Goal: Information Seeking & Learning: Learn about a topic

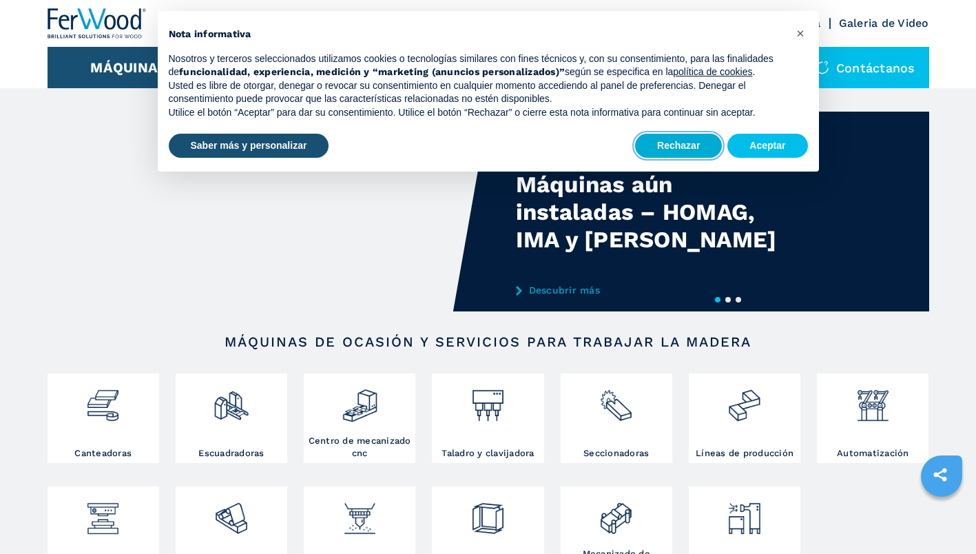
click at [689, 145] on button "Rechazar" at bounding box center [678, 146] width 87 height 25
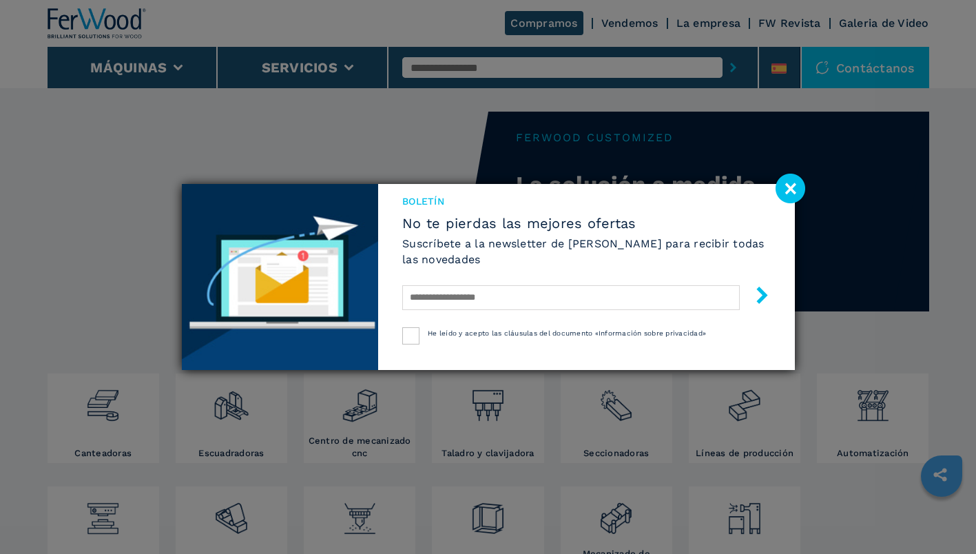
click at [792, 185] on image at bounding box center [791, 189] width 30 height 30
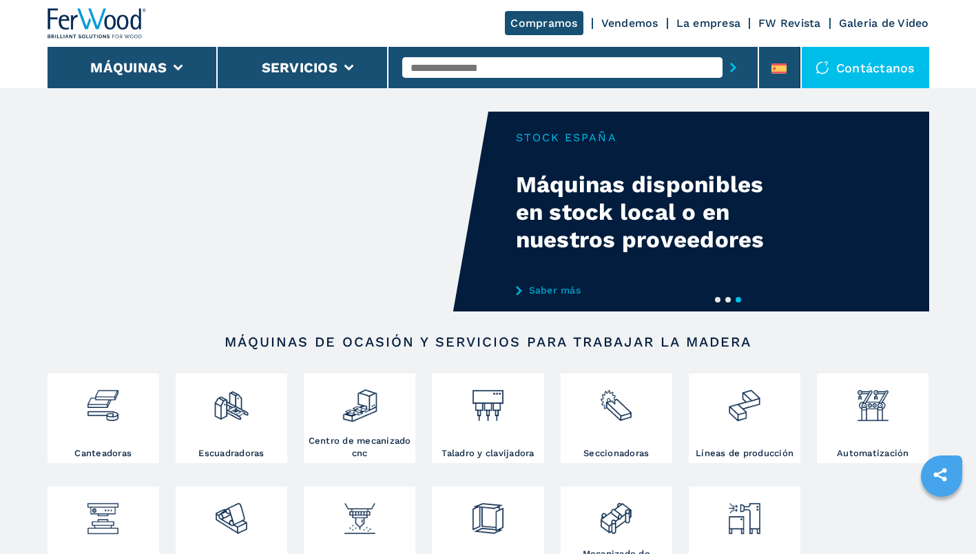
click at [430, 390] on ul "Canteadoras Escuadradoras Centro de mecanizado cnc Taladro y clavijadora Seccio…" at bounding box center [488, 487] width 899 height 226
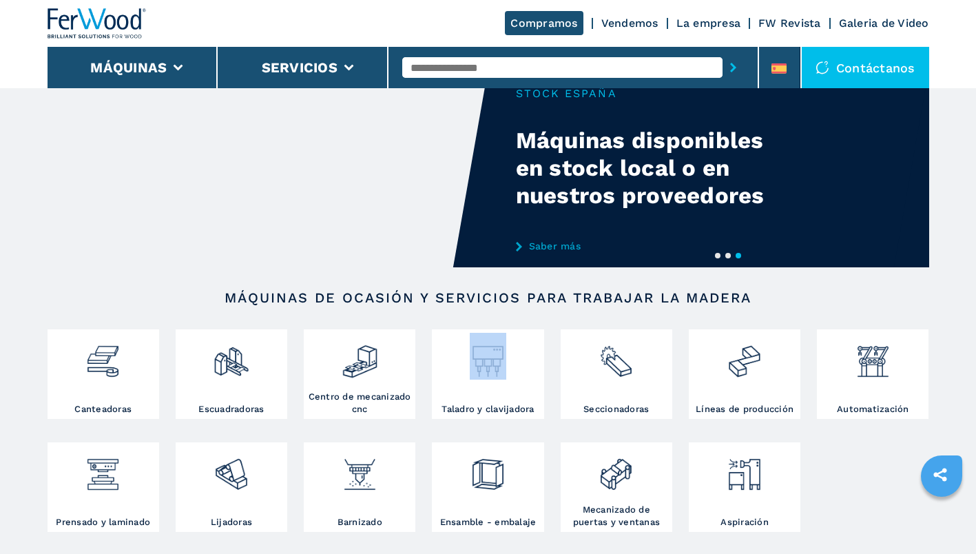
scroll to position [43, 0]
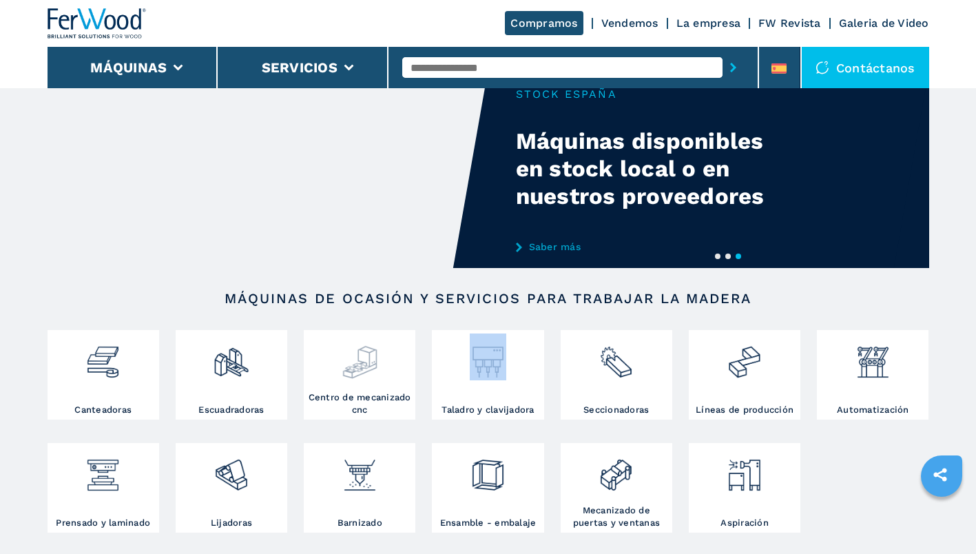
click at [362, 387] on div at bounding box center [359, 363] width 105 height 58
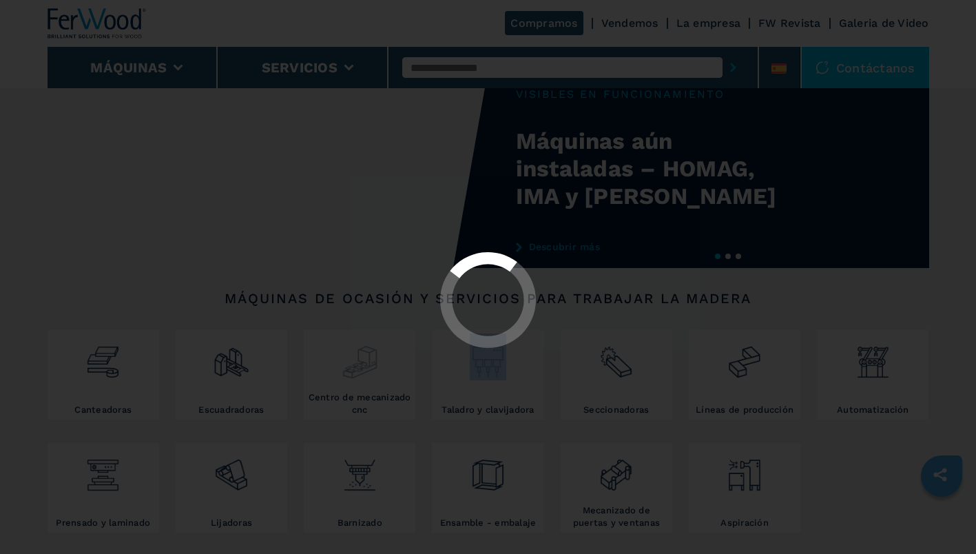
select select "**********"
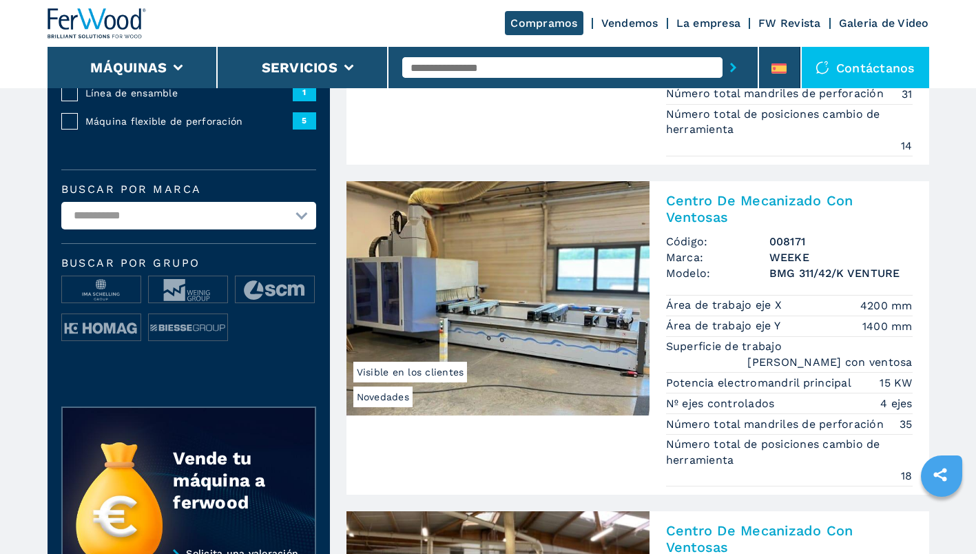
scroll to position [371, 0]
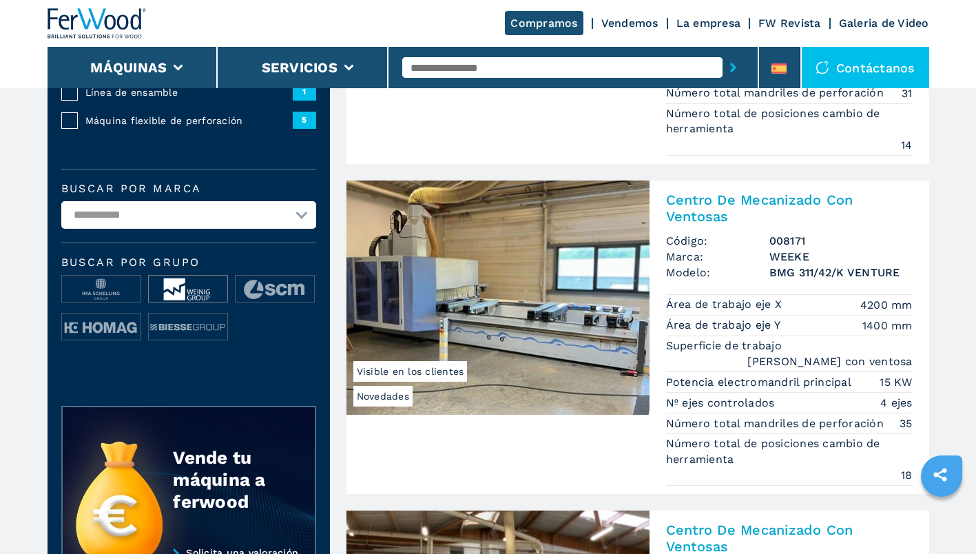
click at [195, 291] on img at bounding box center [188, 290] width 79 height 28
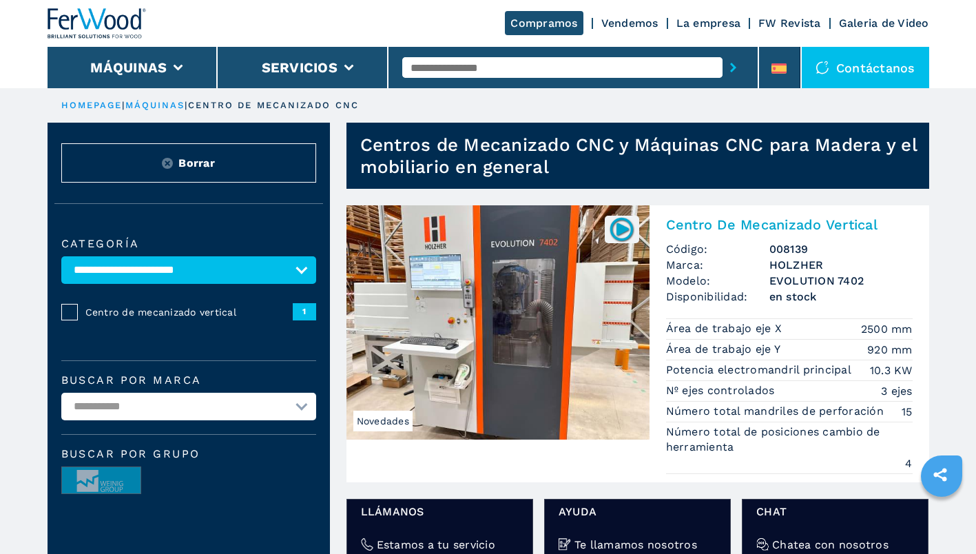
click at [619, 229] on img at bounding box center [621, 229] width 27 height 27
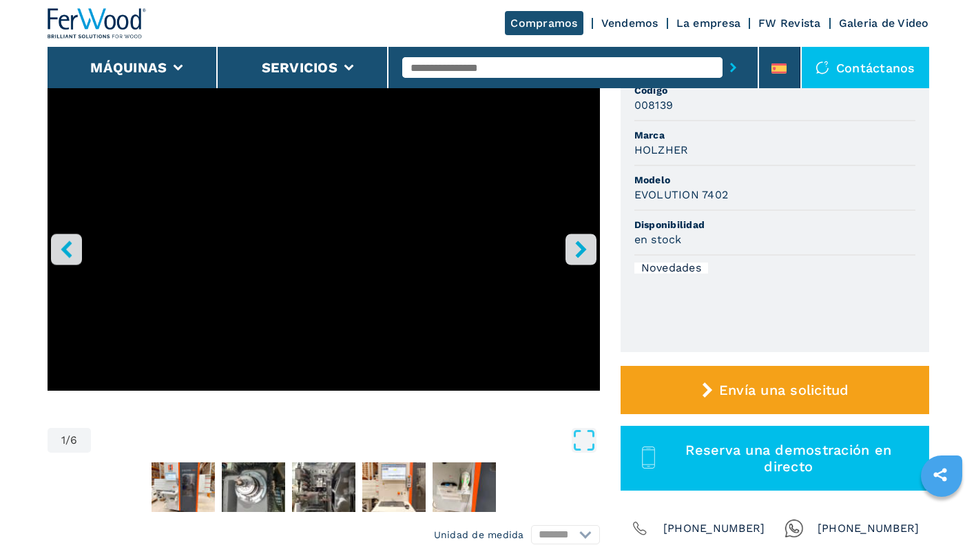
scroll to position [134, 0]
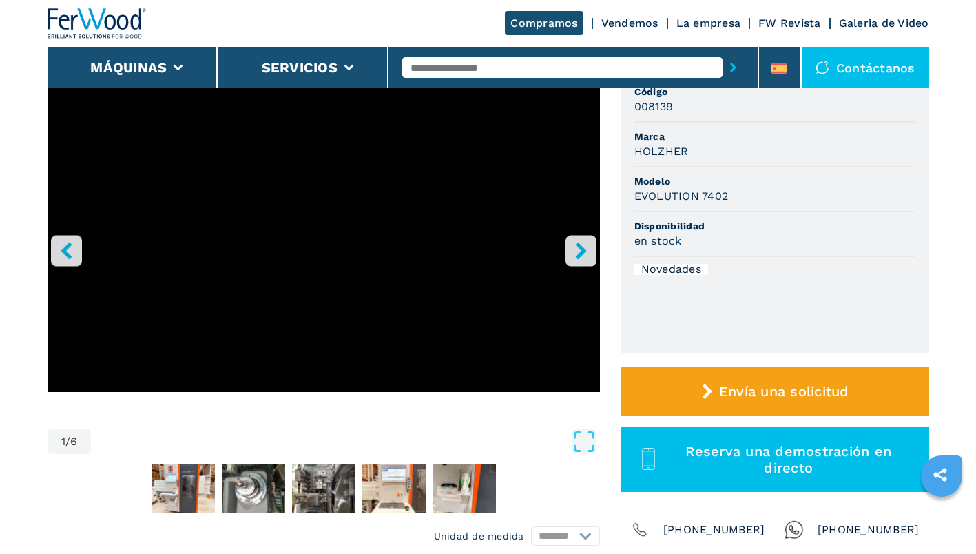
click at [583, 247] on icon "right-button" at bounding box center [580, 250] width 11 height 17
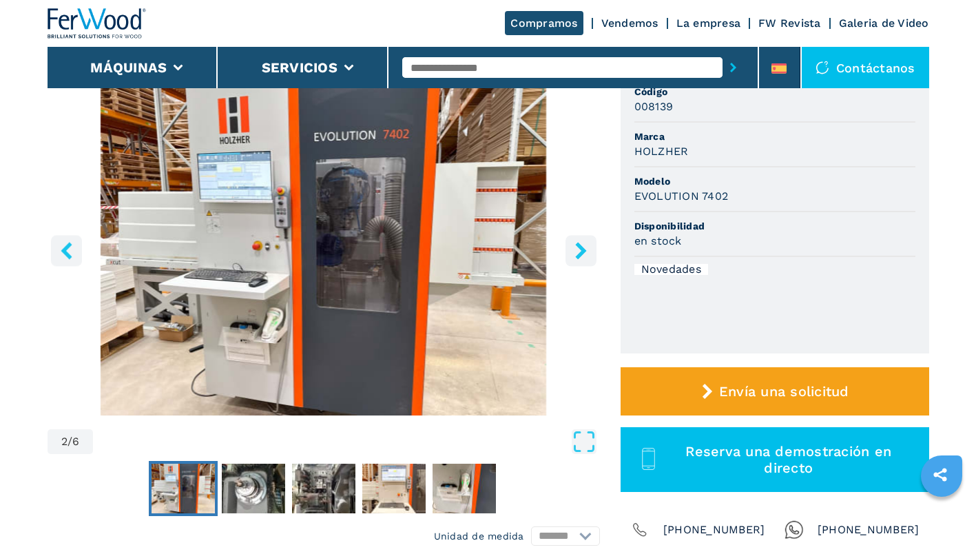
click at [583, 247] on icon "right-button" at bounding box center [580, 250] width 11 height 17
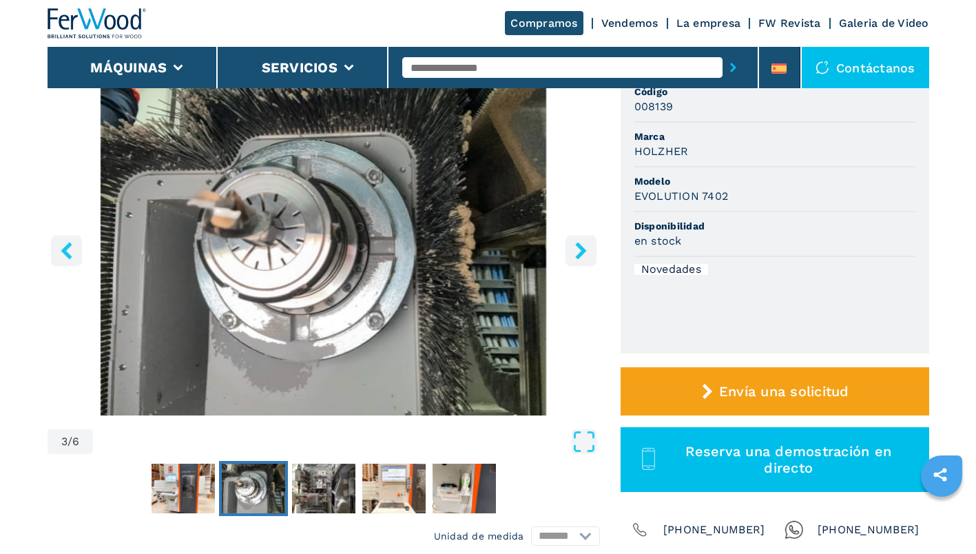
click at [583, 247] on icon "right-button" at bounding box center [580, 250] width 11 height 17
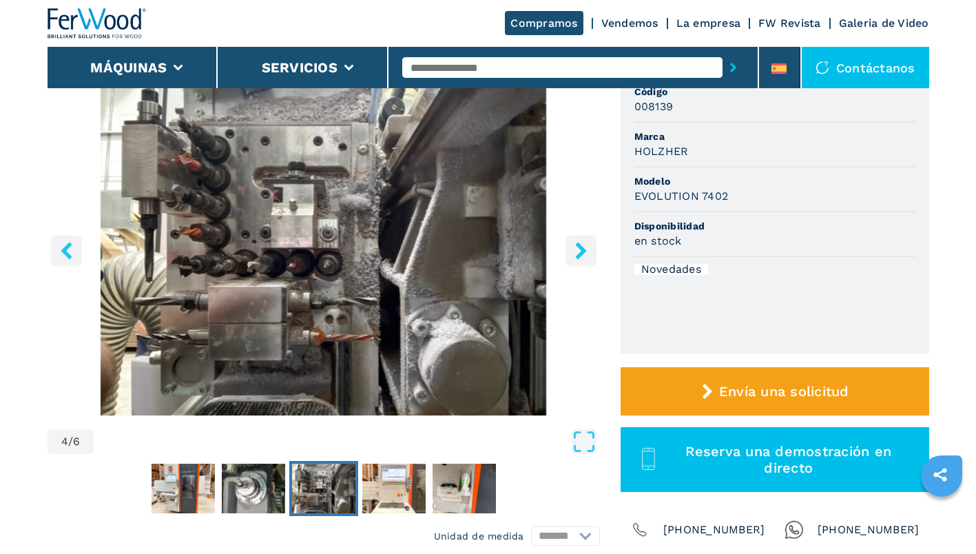
click at [583, 247] on icon "right-button" at bounding box center [580, 250] width 11 height 17
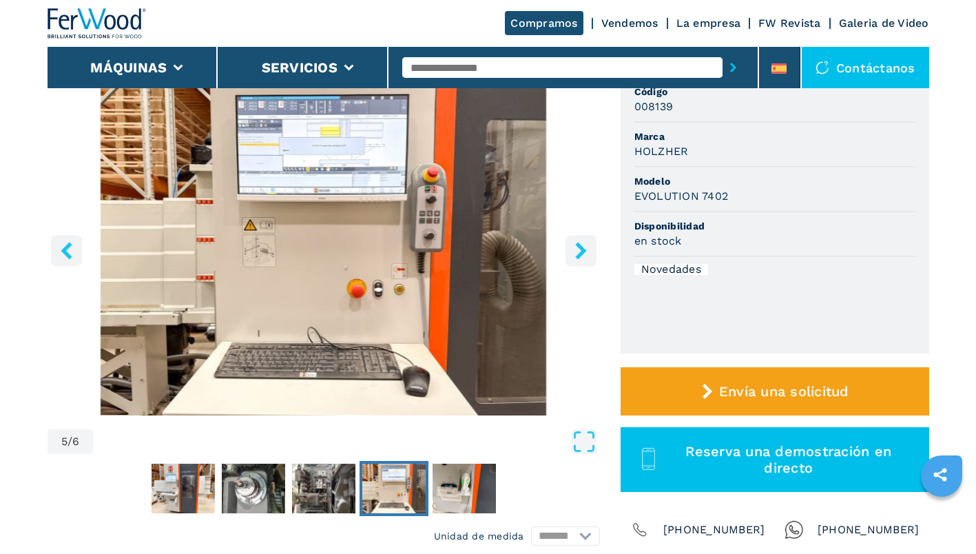
click at [583, 247] on icon "right-button" at bounding box center [580, 250] width 11 height 17
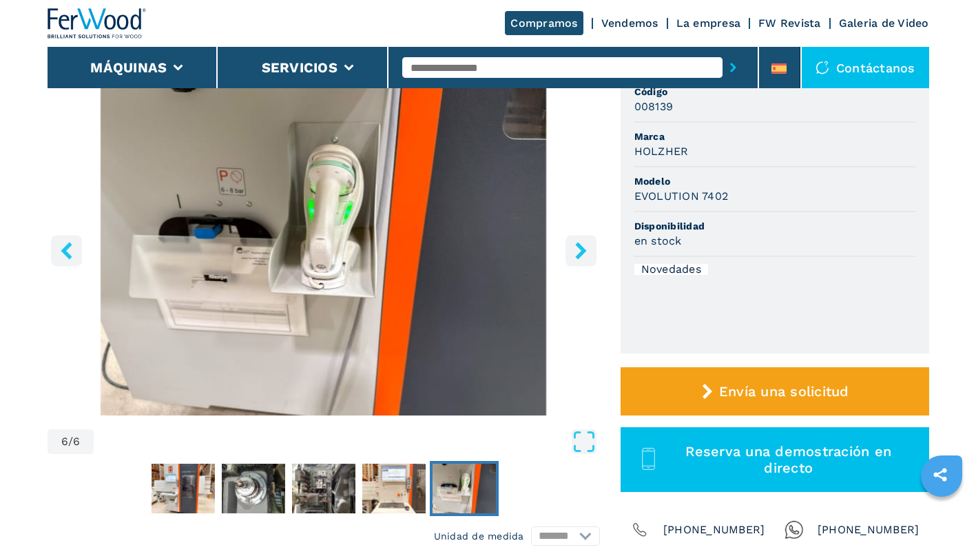
click at [583, 247] on icon "right-button" at bounding box center [580, 250] width 11 height 17
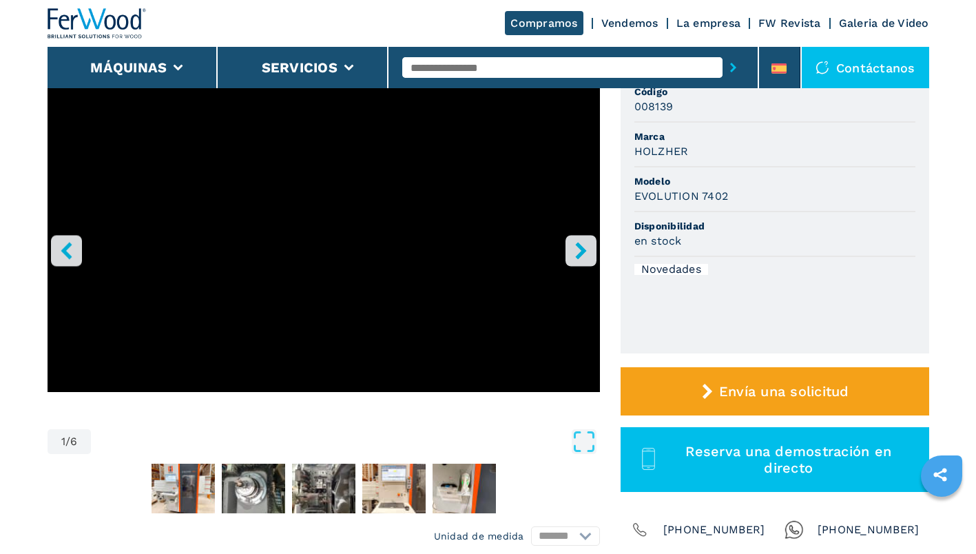
click at [583, 247] on icon "right-button" at bounding box center [580, 250] width 11 height 17
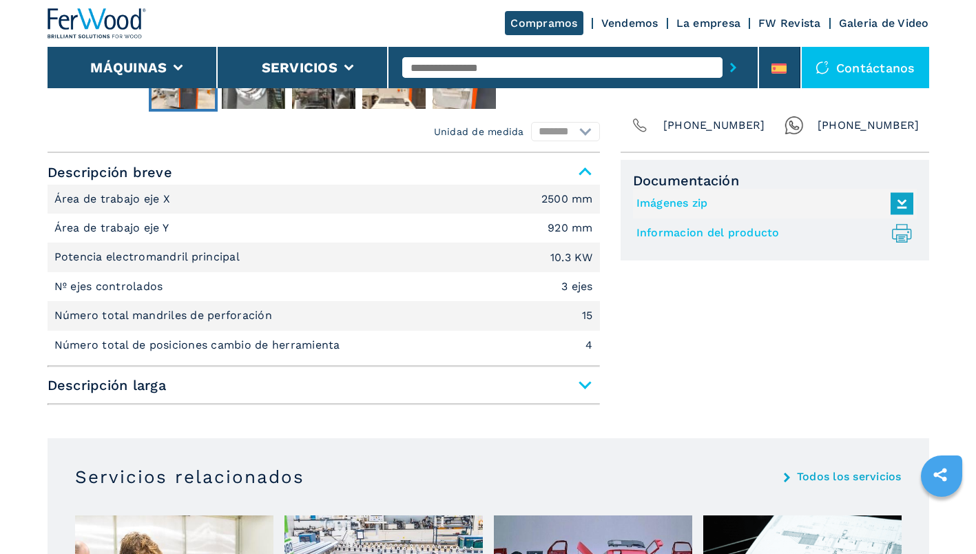
scroll to position [564, 0]
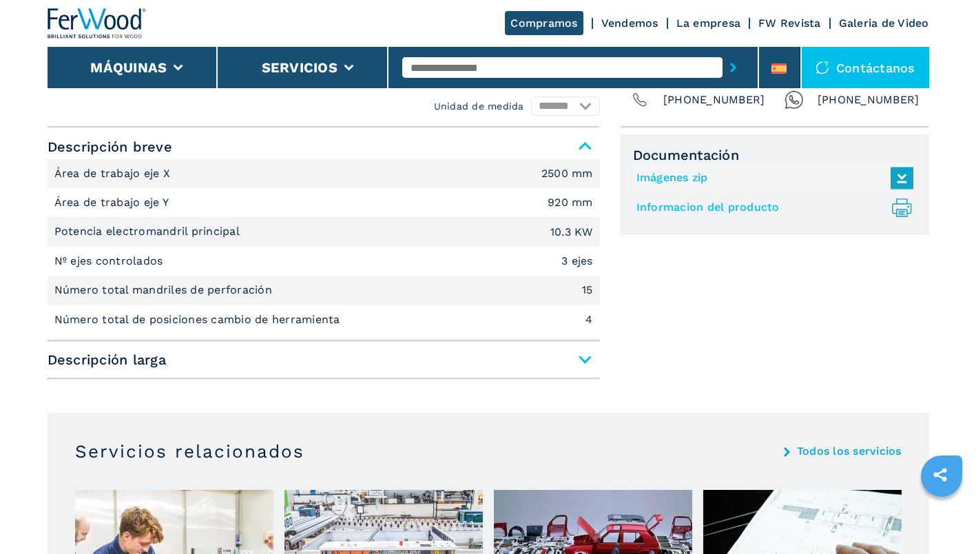
click at [583, 358] on span "Descripción larga" at bounding box center [324, 359] width 553 height 25
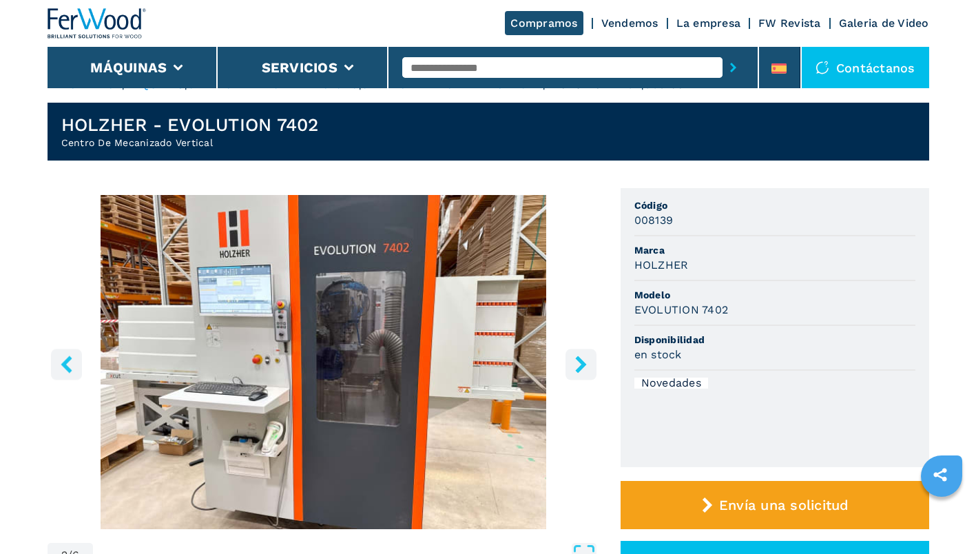
scroll to position [19, 0]
